Goal: Task Accomplishment & Management: Use online tool/utility

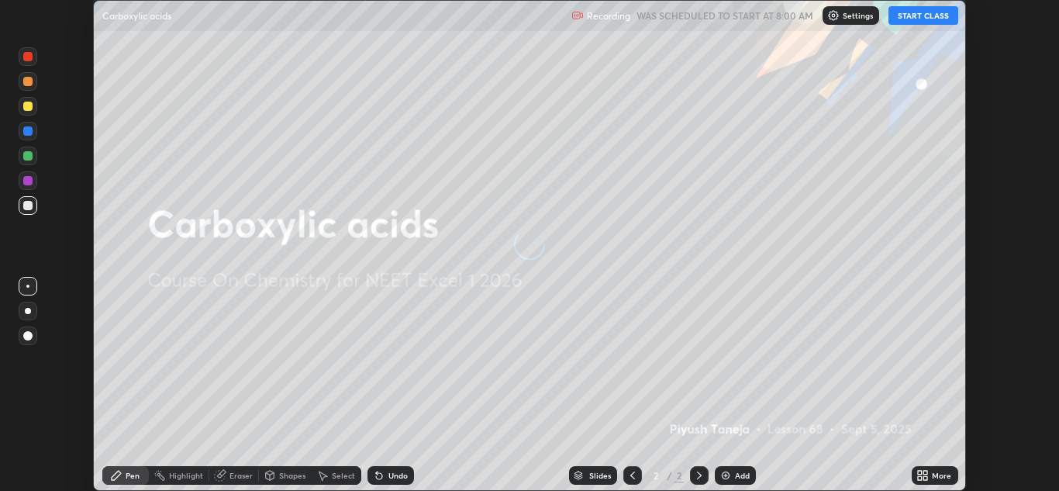
scroll to position [491, 1058]
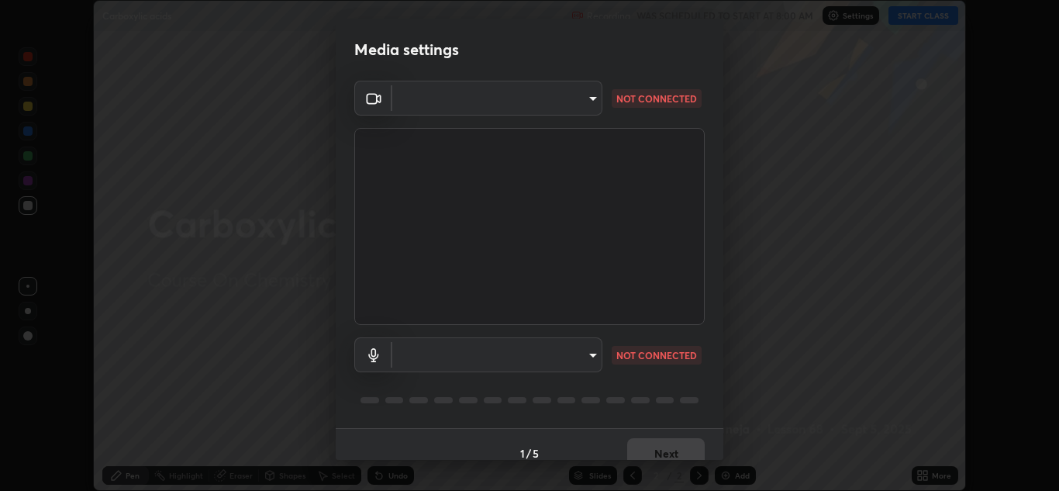
type input "bed060e490d40a7b6824c91e41c448b8289e4075317721128d74da36cd434cea"
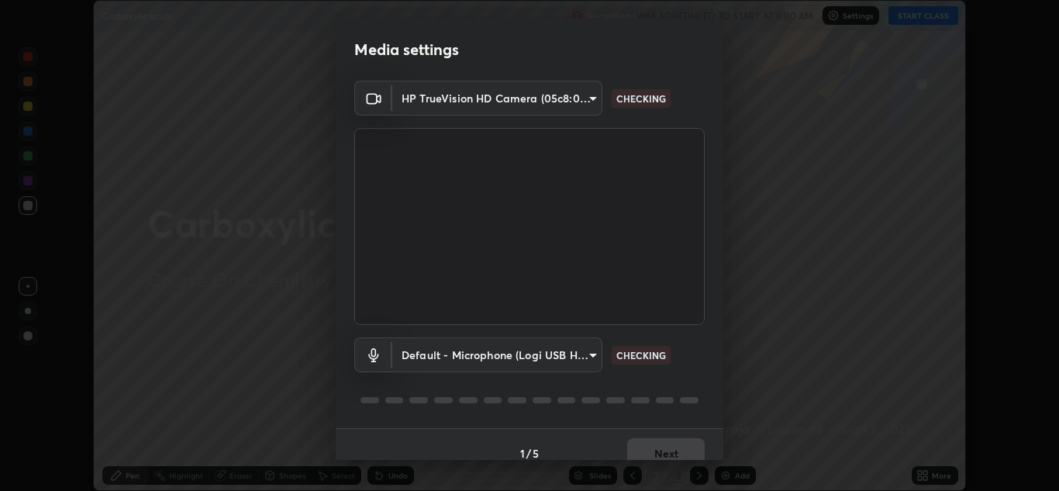
scroll to position [18, 0]
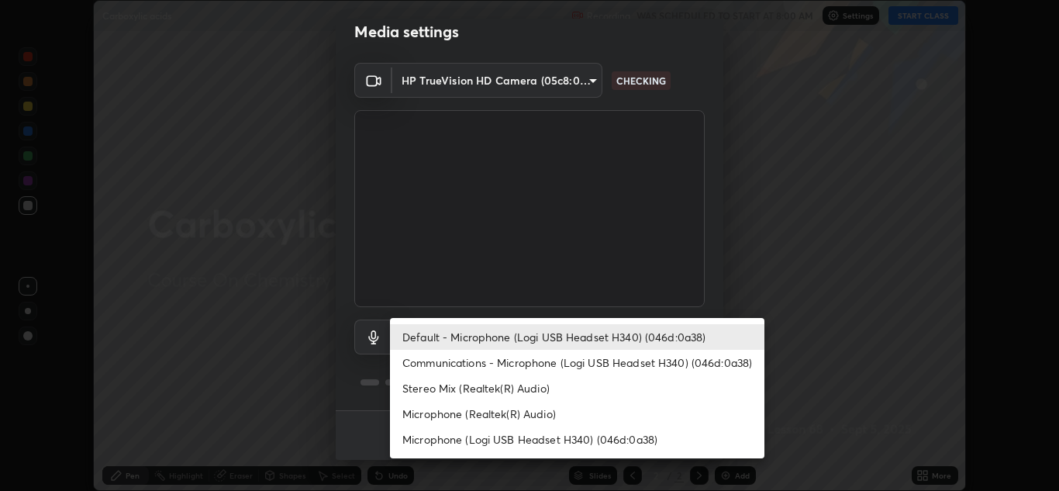
click at [563, 325] on body "Erase all Carboxylic acids Recording WAS SCHEDULED TO START AT 8:00 AM Settings…" at bounding box center [529, 245] width 1059 height 491
click at [558, 360] on li "Communications - Microphone (Logi USB Headset H340) (046d:0a38)" at bounding box center [577, 363] width 374 height 26
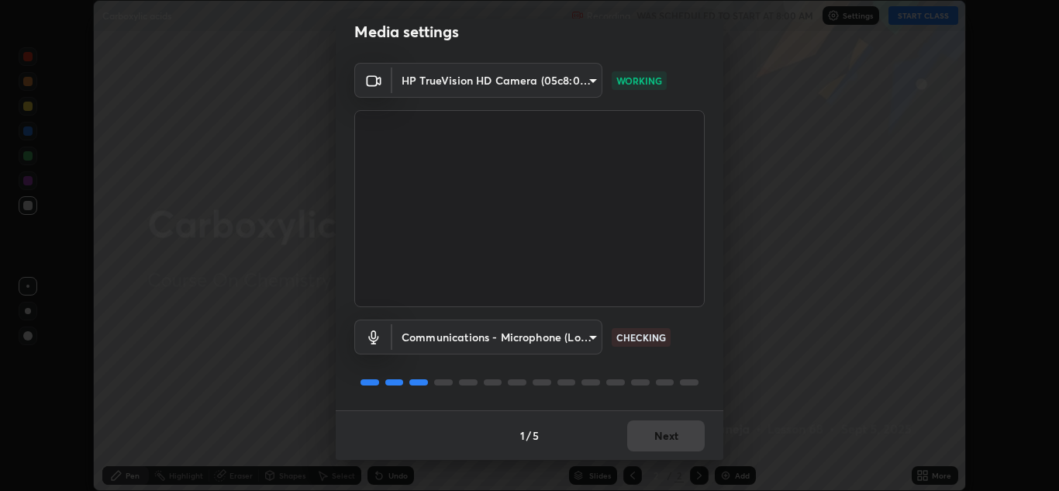
click at [539, 349] on body "Erase all Carboxylic acids Recording WAS SCHEDULED TO START AT 8:00 AM Settings…" at bounding box center [529, 245] width 1059 height 491
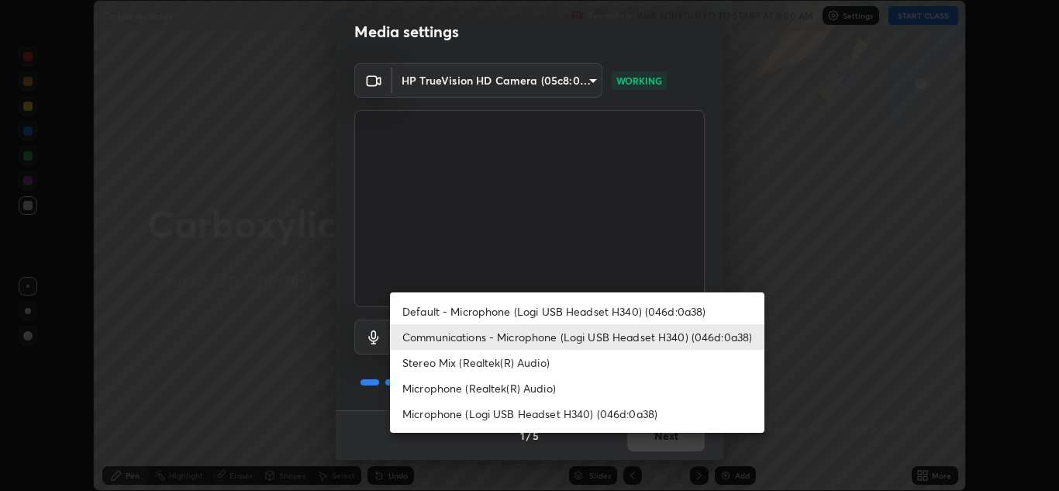
click at [539, 315] on li "Default - Microphone (Logi USB Headset H340) (046d:0a38)" at bounding box center [577, 311] width 374 height 26
type input "default"
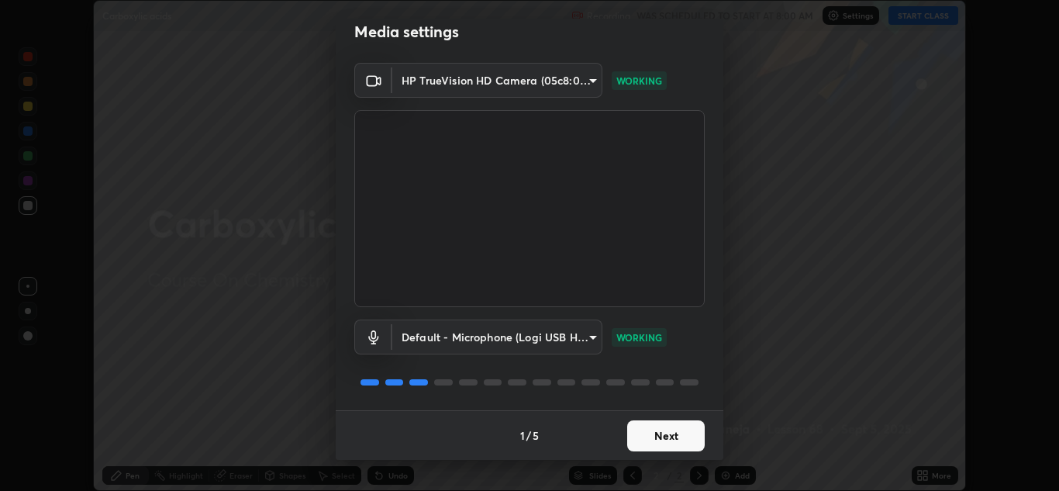
click at [677, 437] on button "Next" at bounding box center [666, 435] width 78 height 31
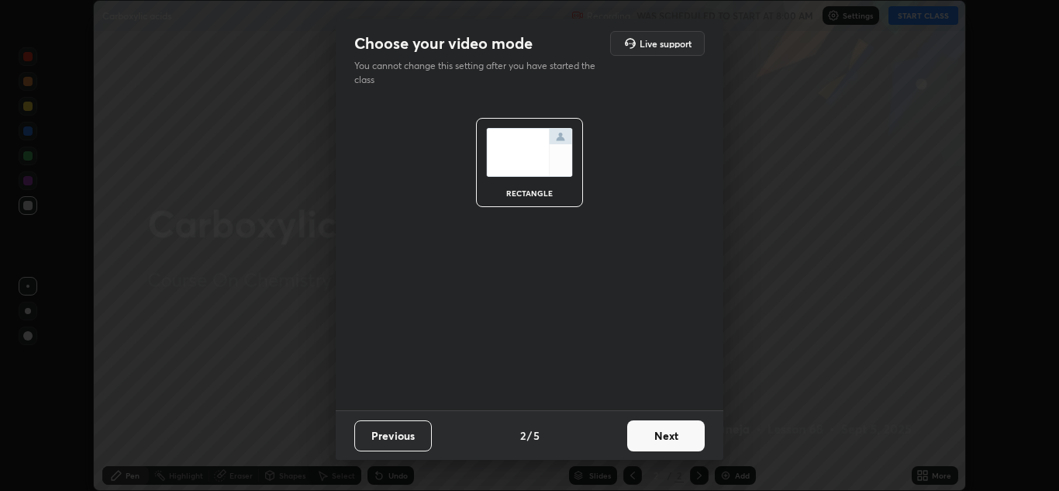
click at [677, 437] on button "Next" at bounding box center [666, 435] width 78 height 31
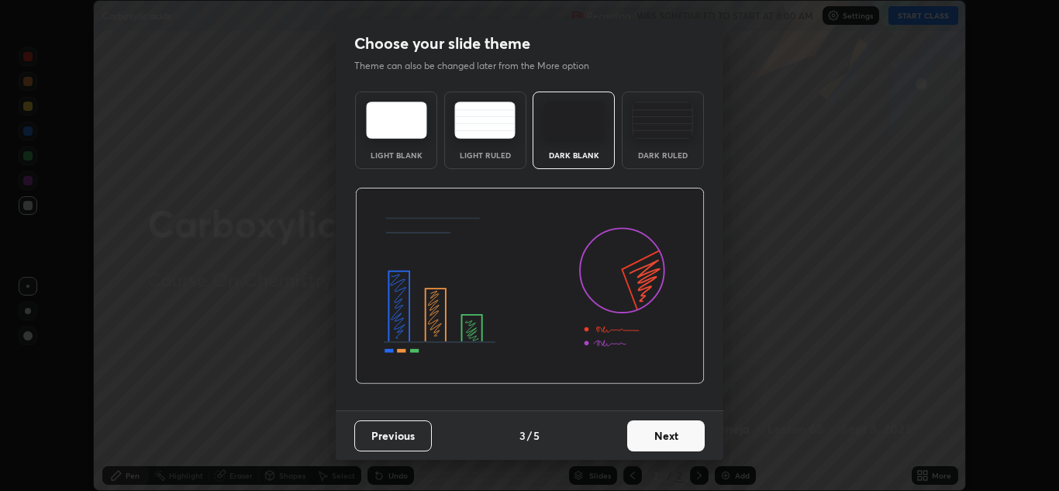
click at [658, 129] on img at bounding box center [662, 120] width 61 height 37
click at [650, 433] on button "Next" at bounding box center [666, 435] width 78 height 31
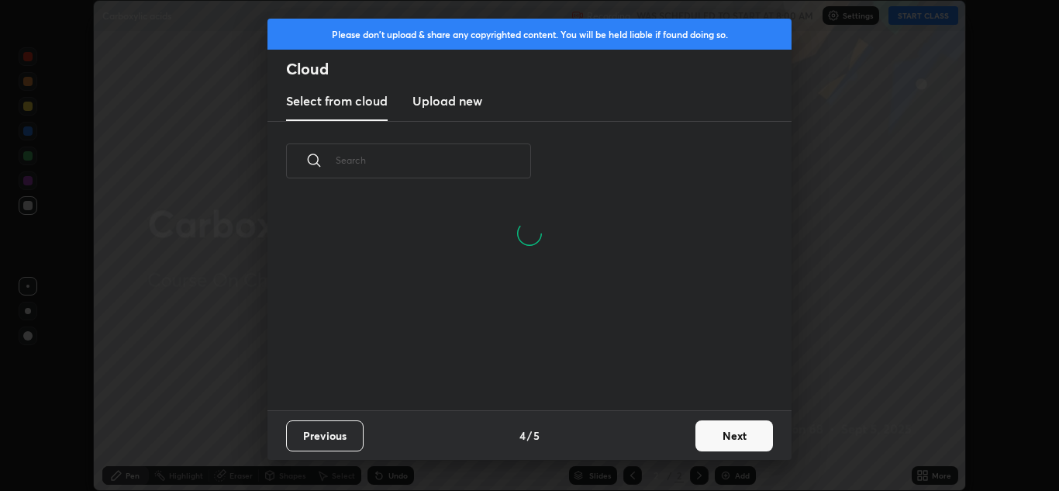
click at [726, 431] on button "Next" at bounding box center [734, 435] width 78 height 31
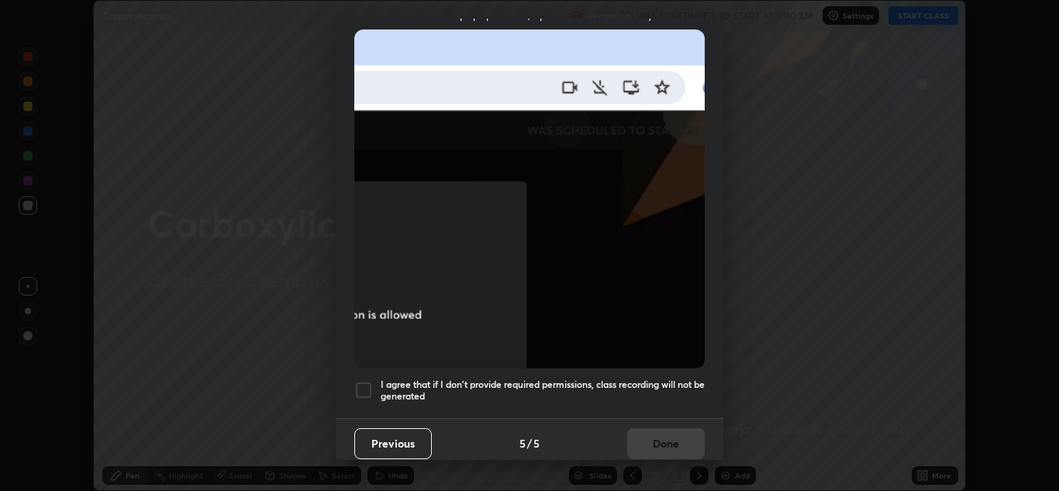
scroll to position [335, 0]
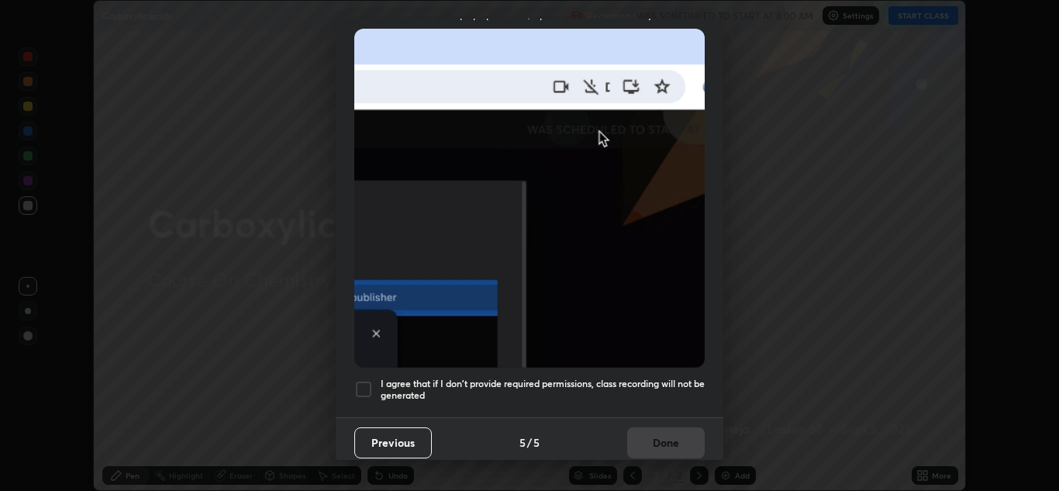
click at [564, 378] on h5 "I agree that if I don't provide required permissions, class recording will not …" at bounding box center [543, 390] width 324 height 24
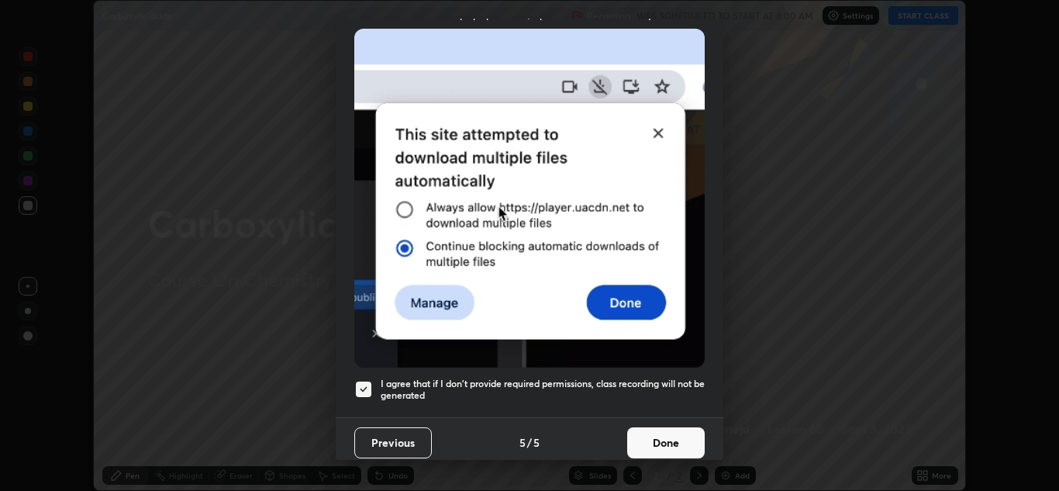
click at [675, 427] on button "Done" at bounding box center [666, 442] width 78 height 31
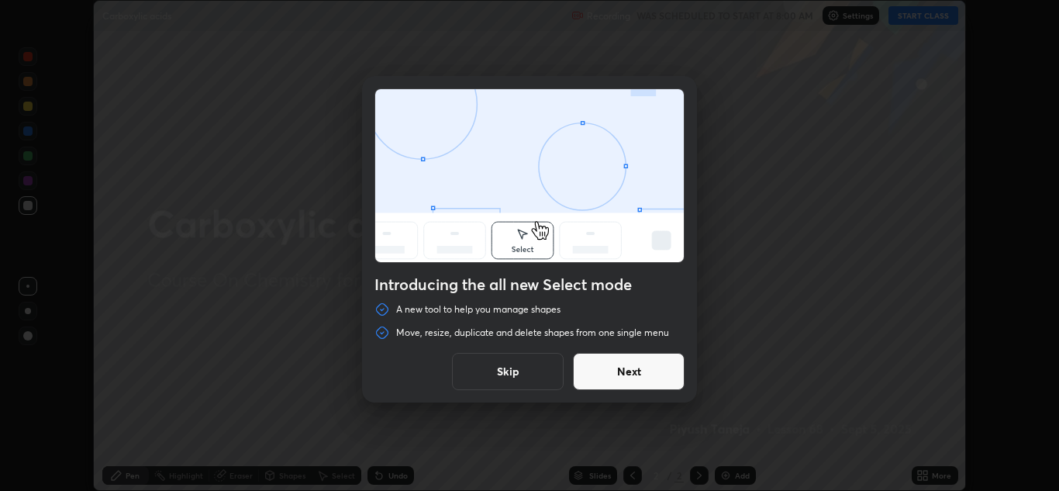
click at [549, 366] on button "Skip" at bounding box center [508, 371] width 112 height 37
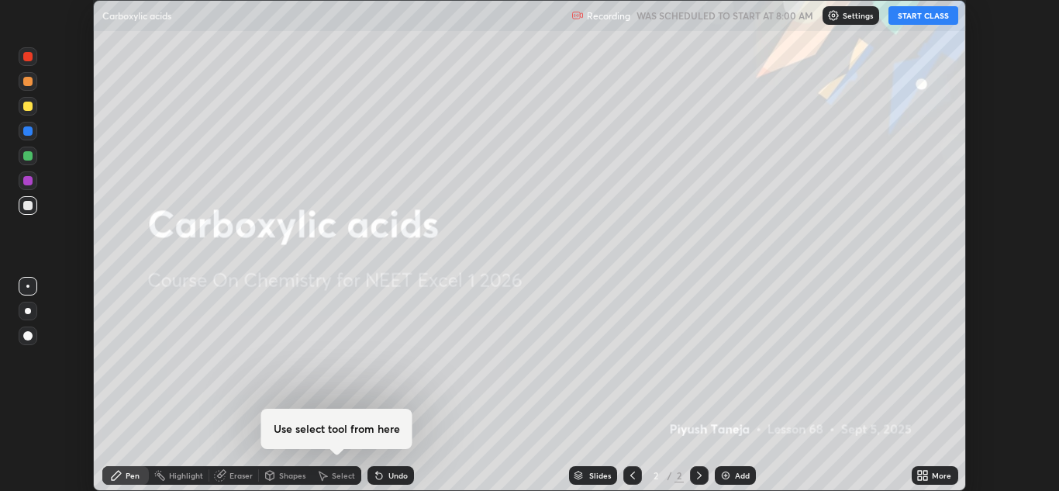
click at [936, 10] on button "START CLASS" at bounding box center [923, 15] width 70 height 19
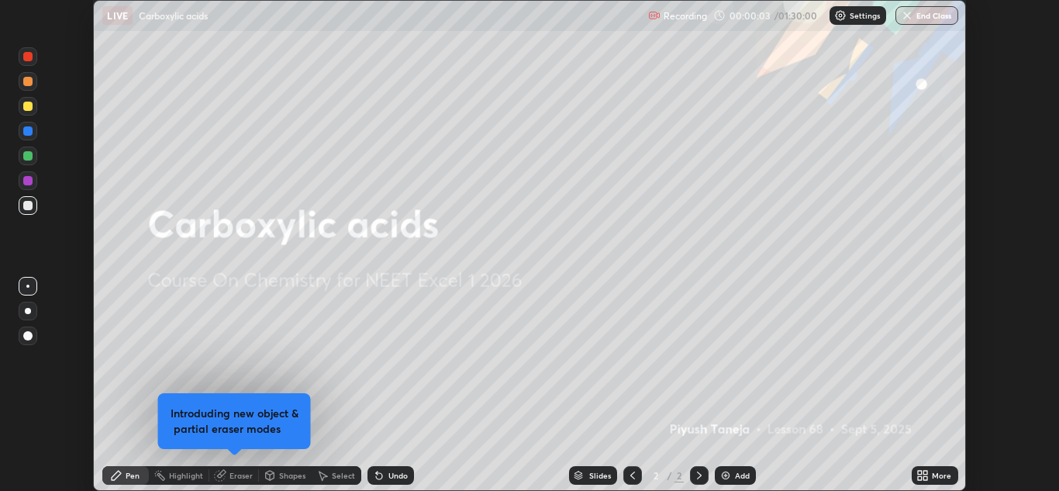
click at [934, 14] on button "End Class" at bounding box center [926, 15] width 63 height 19
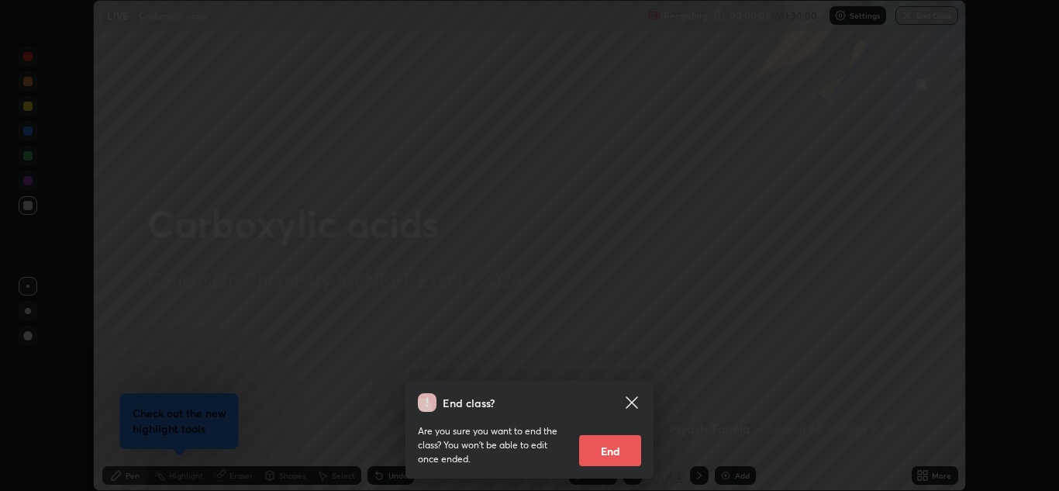
click at [595, 454] on button "End" at bounding box center [610, 450] width 62 height 31
